Goal: Book appointment/travel/reservation

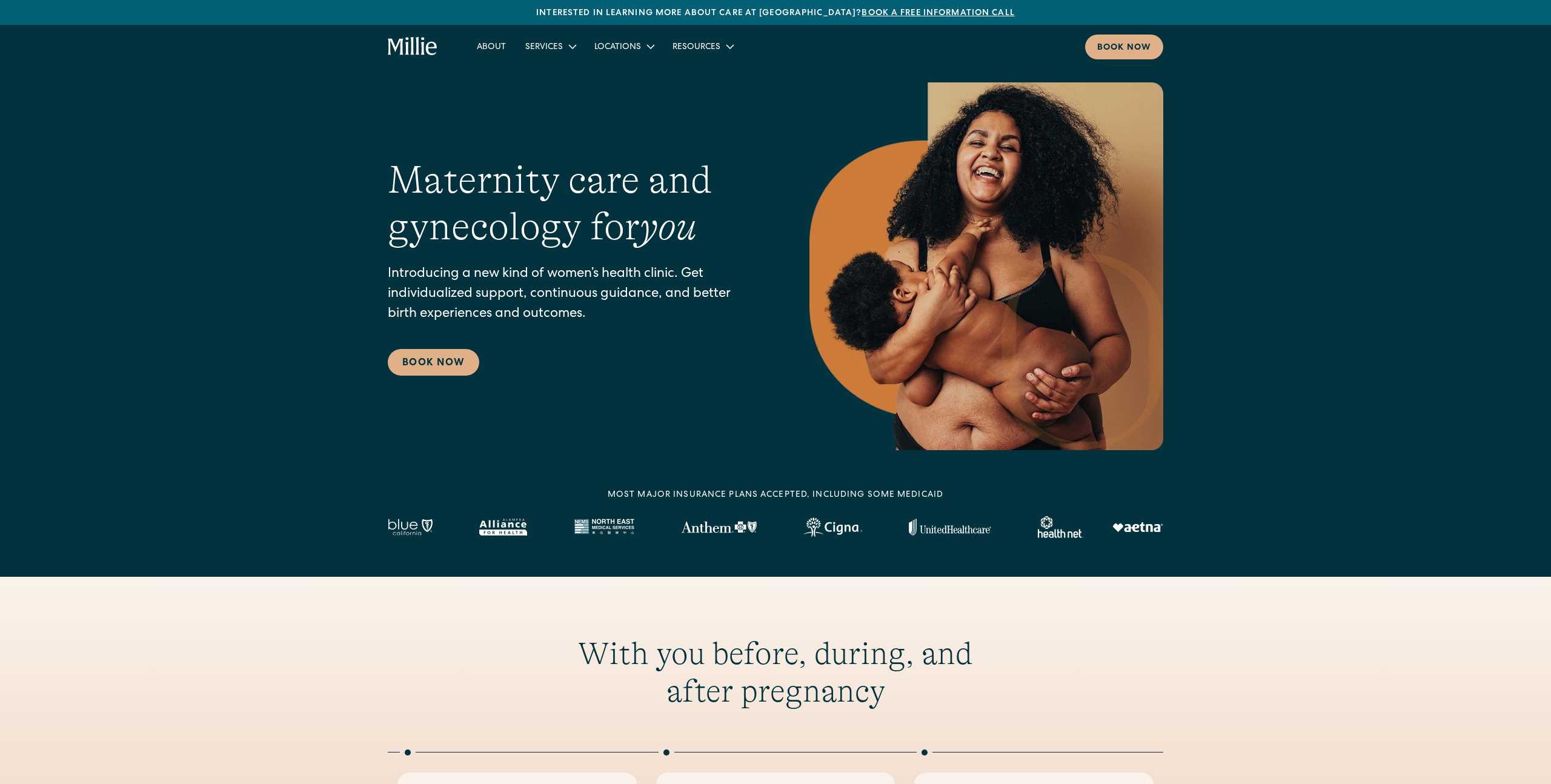
scroll to position [17, 0]
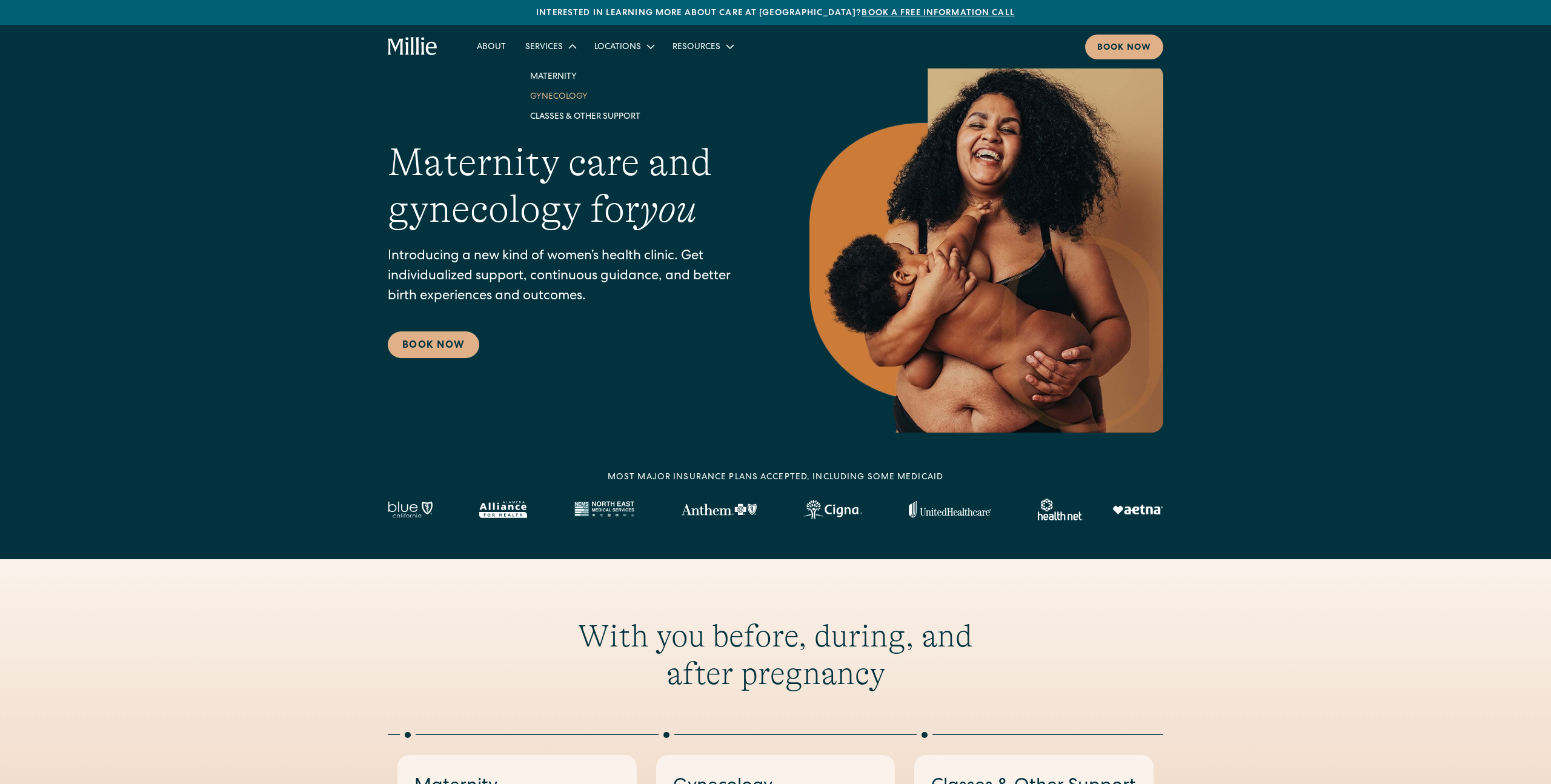
click at [564, 94] on link "Gynecology" at bounding box center [585, 95] width 130 height 20
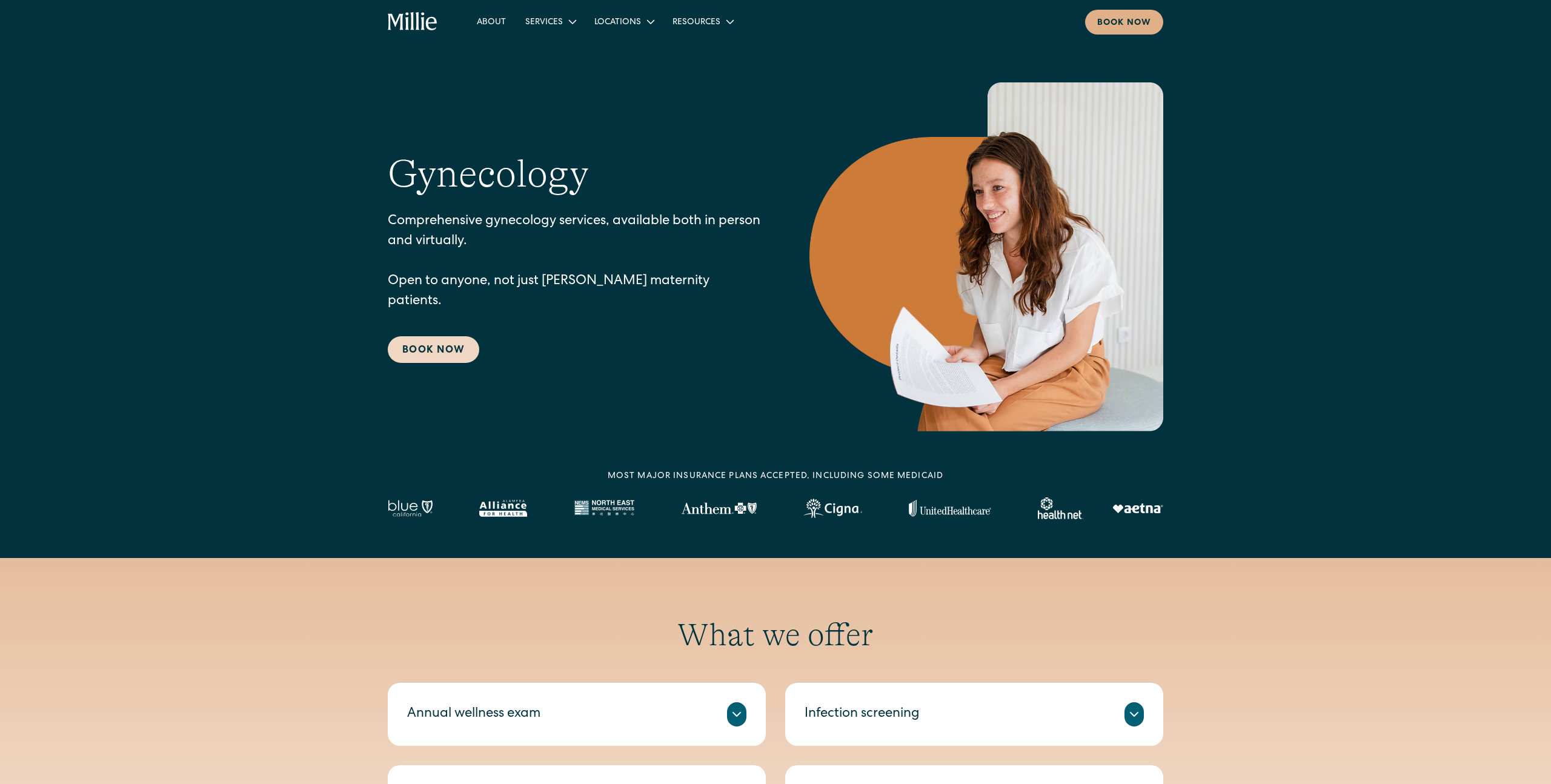
click at [442, 341] on link "Book Now" at bounding box center [433, 349] width 92 height 27
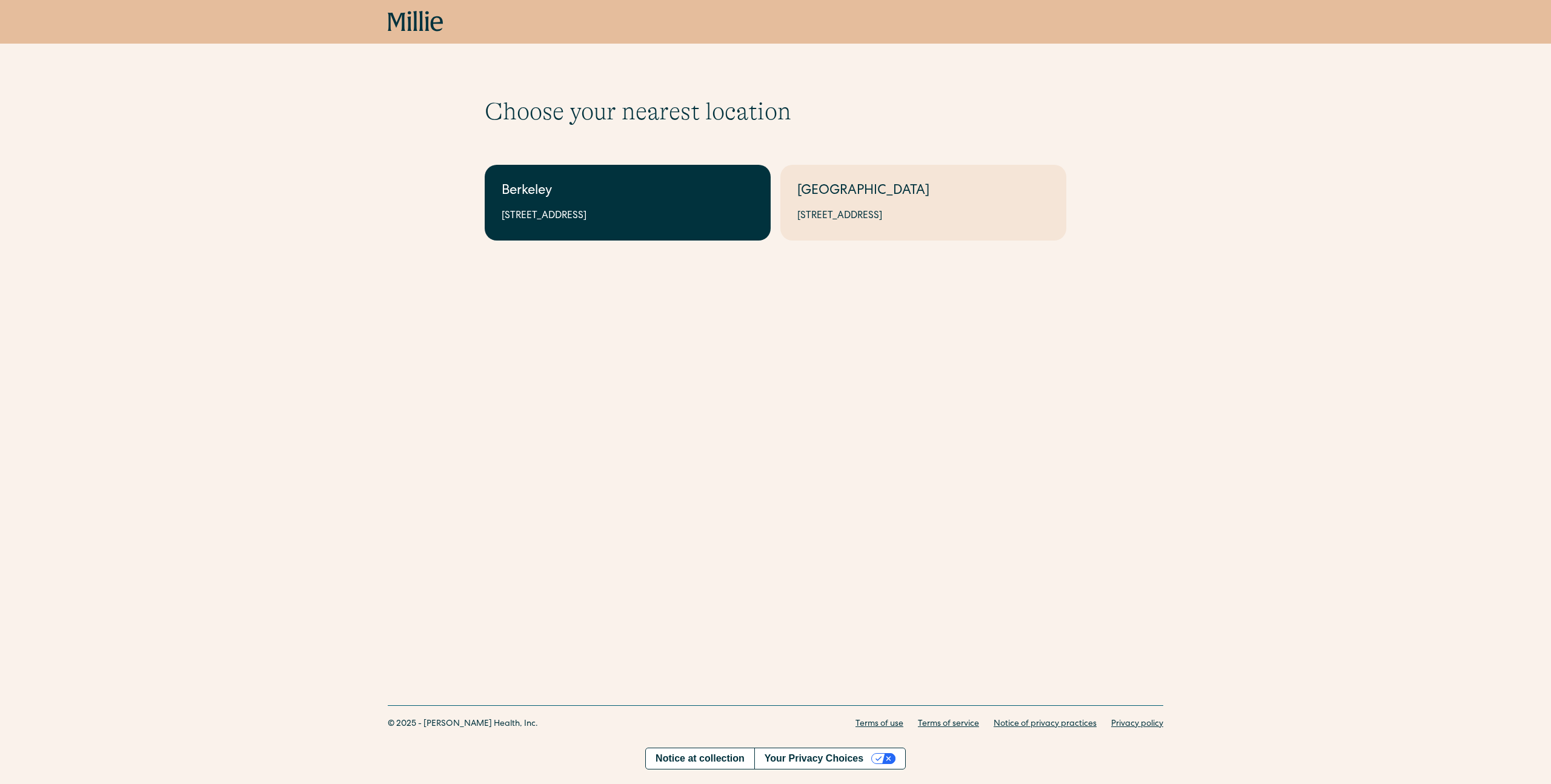
click at [588, 201] on div "Berkeley" at bounding box center [627, 191] width 252 height 20
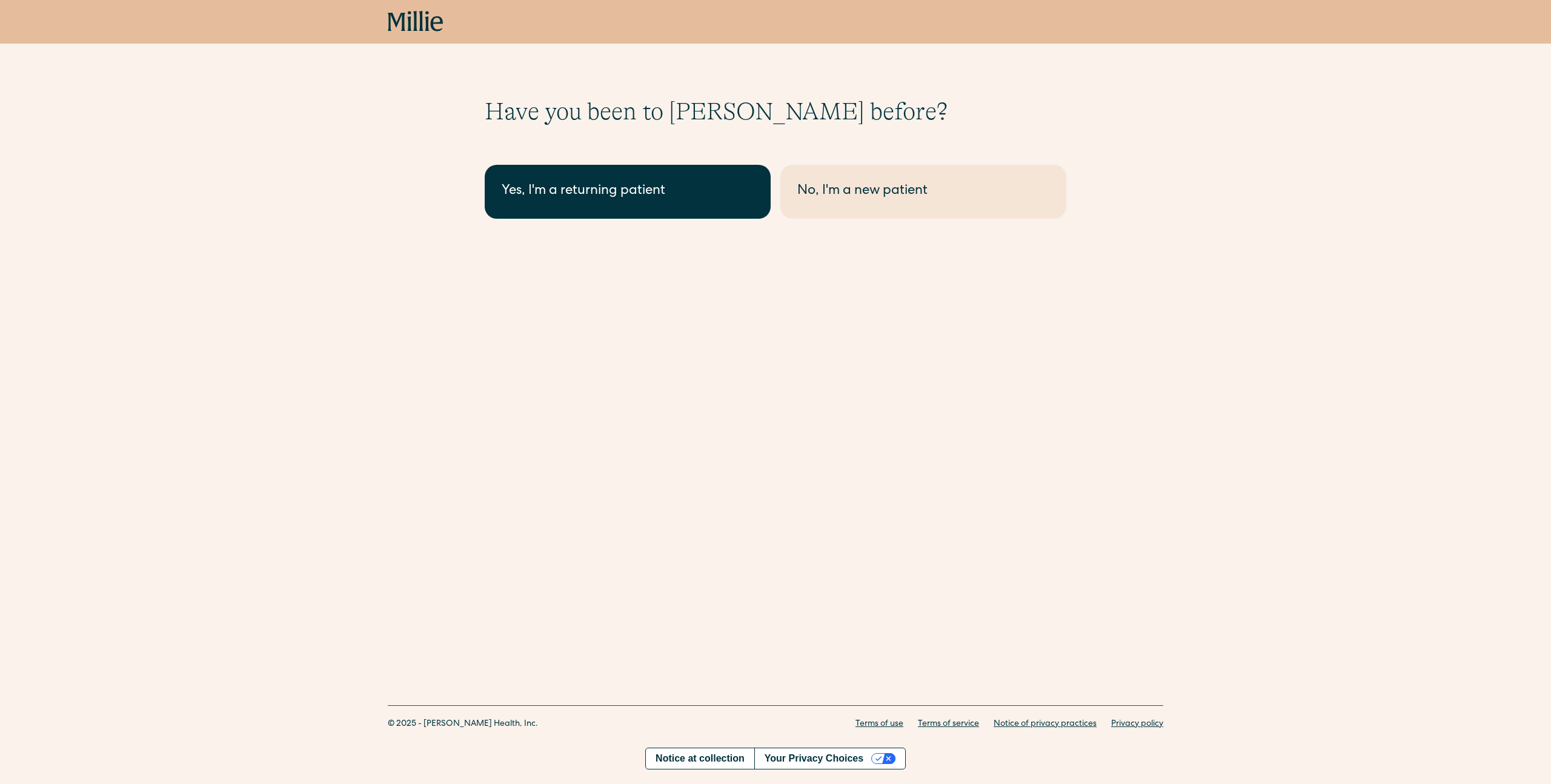
click at [602, 201] on div "Yes, I'm a returning patient" at bounding box center [627, 191] width 252 height 20
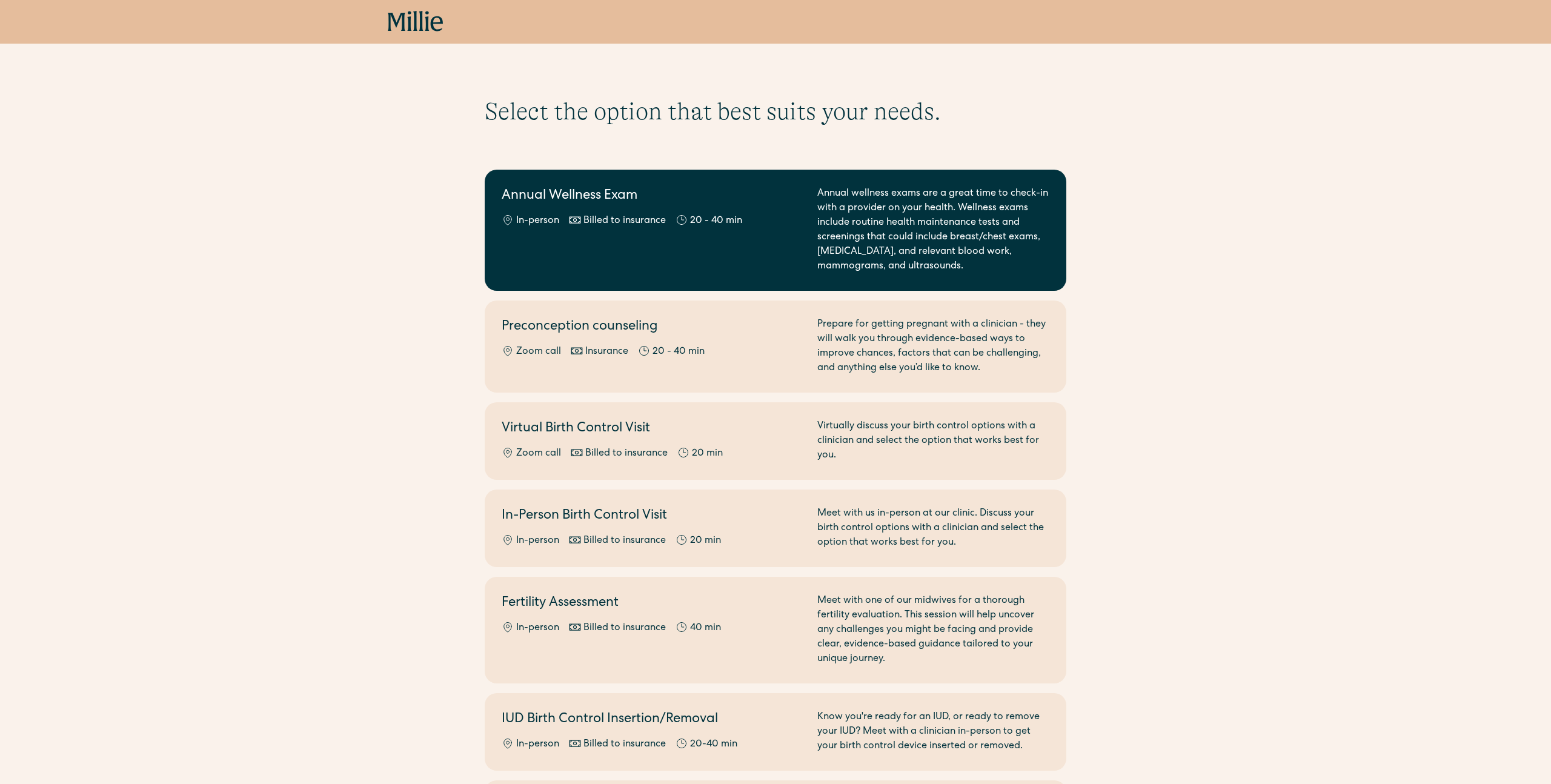
click at [667, 213] on div "Annual Wellness Exam In-person Billed to insurance 20 - 40 min" at bounding box center [652, 230] width 301 height 87
